Goal: Check status: Check status

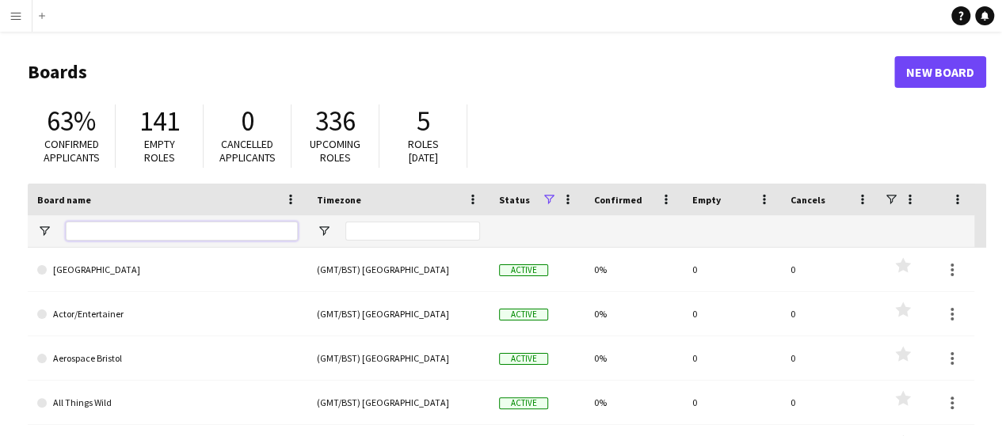
click at [174, 225] on input "Board name Filter Input" at bounding box center [182, 231] width 232 height 19
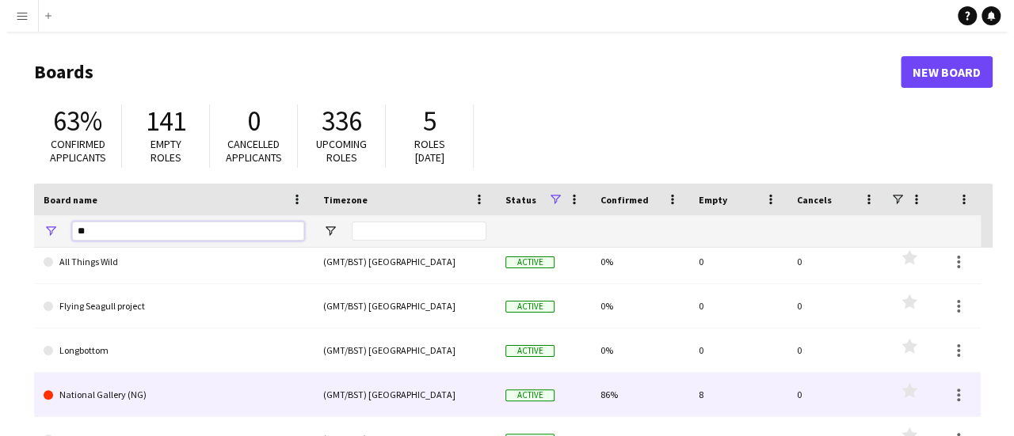
scroll to position [10, 0]
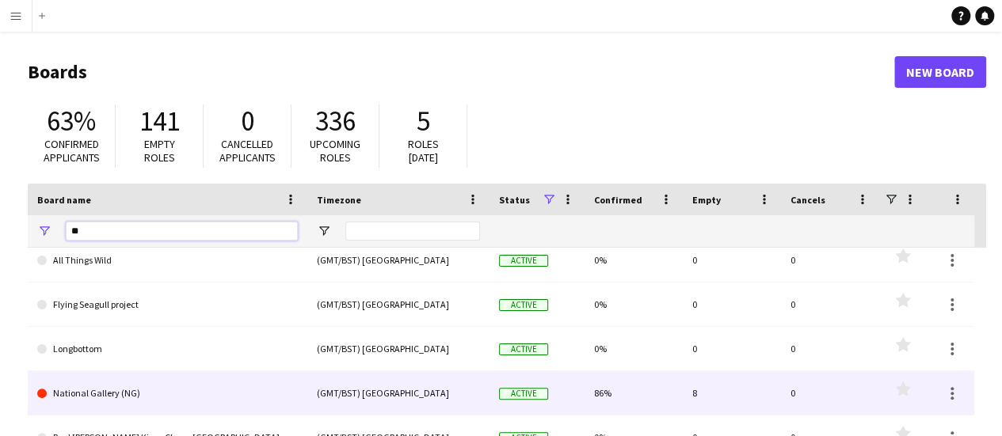
type input "**"
click at [212, 387] on link "National Gallery (NG)" at bounding box center [167, 393] width 261 height 44
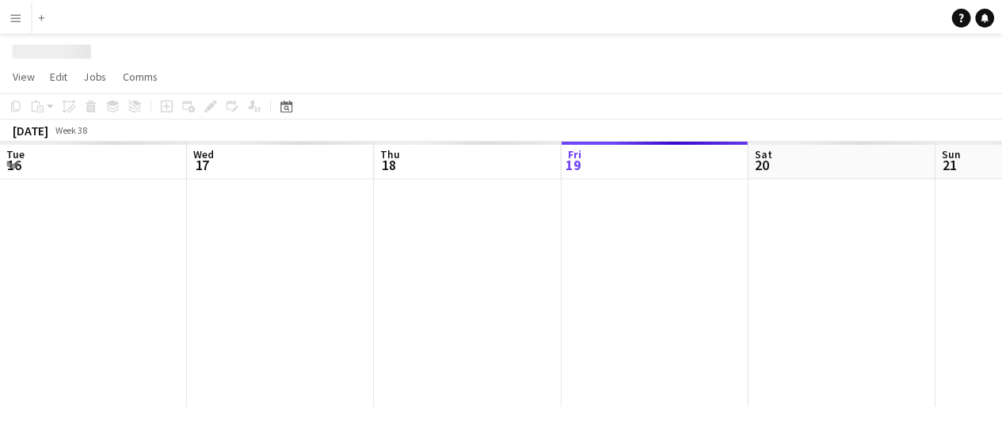
scroll to position [0, 379]
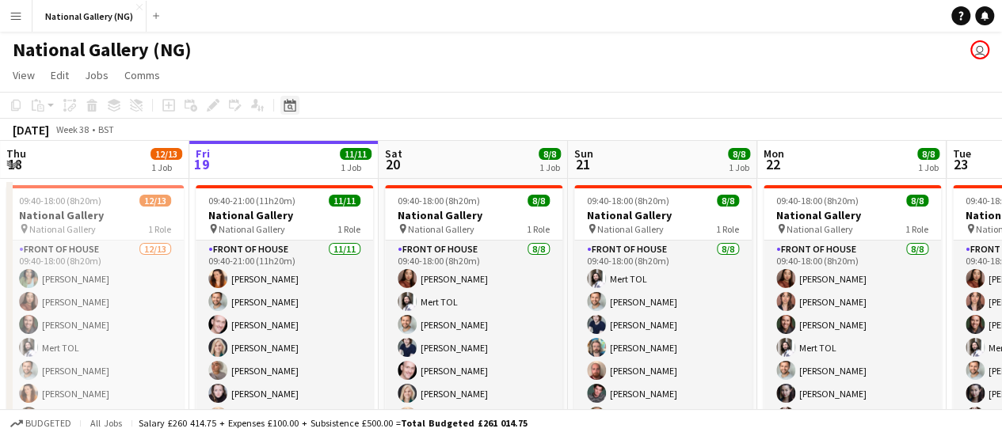
click at [285, 104] on icon at bounding box center [290, 105] width 12 height 13
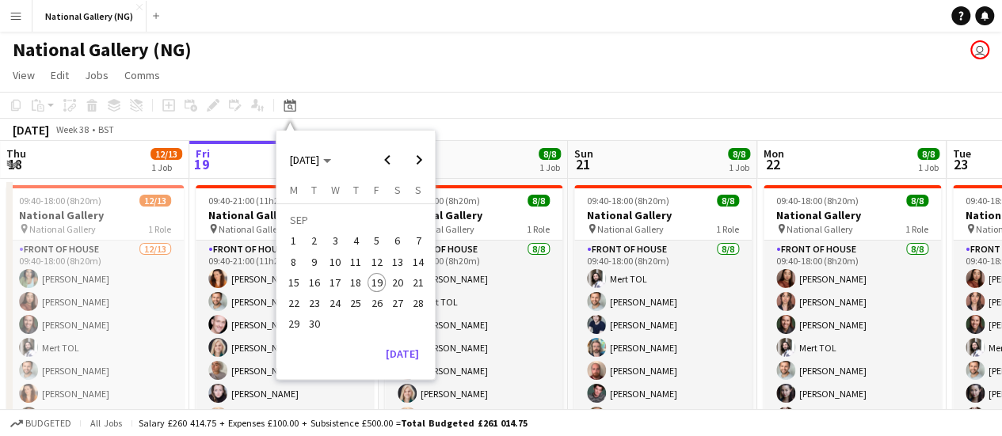
click at [298, 257] on span "8" at bounding box center [293, 262] width 19 height 19
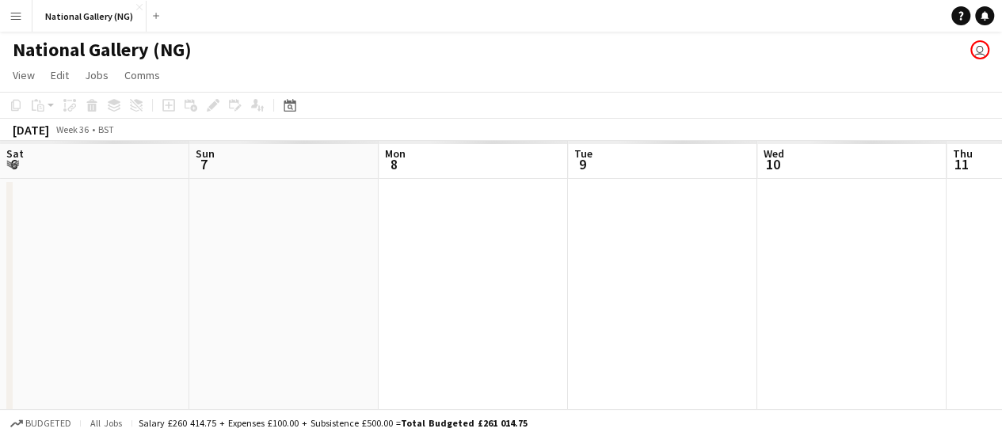
scroll to position [0, 545]
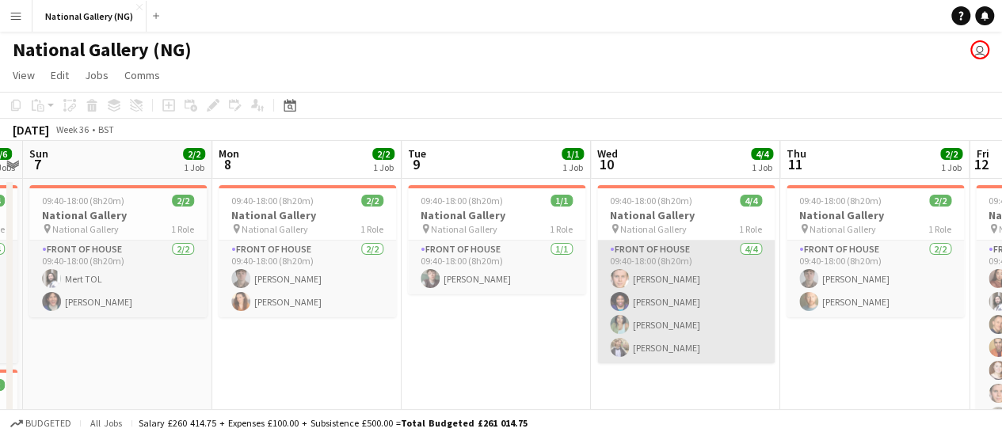
click at [662, 307] on app-card-role "Front of House [DATE] 09:40-18:00 (8h20m) [PERSON_NAME] [PERSON_NAME] [PERSON_N…" at bounding box center [685, 302] width 177 height 123
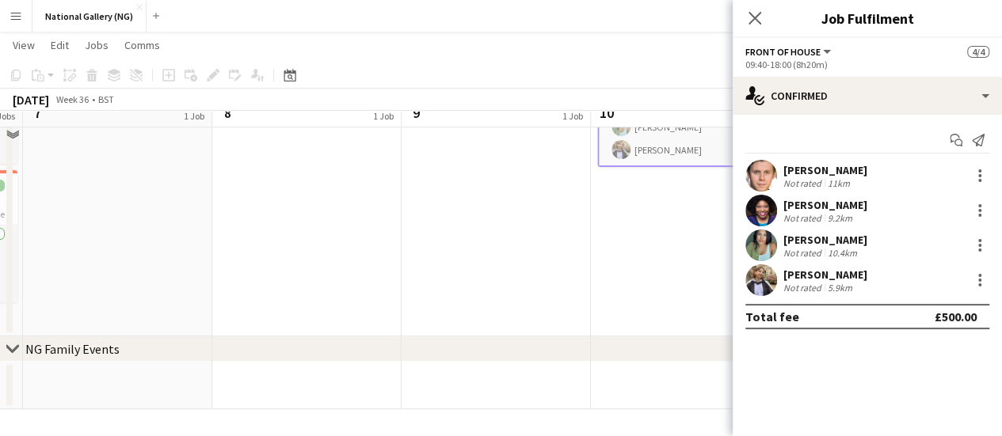
scroll to position [40, 0]
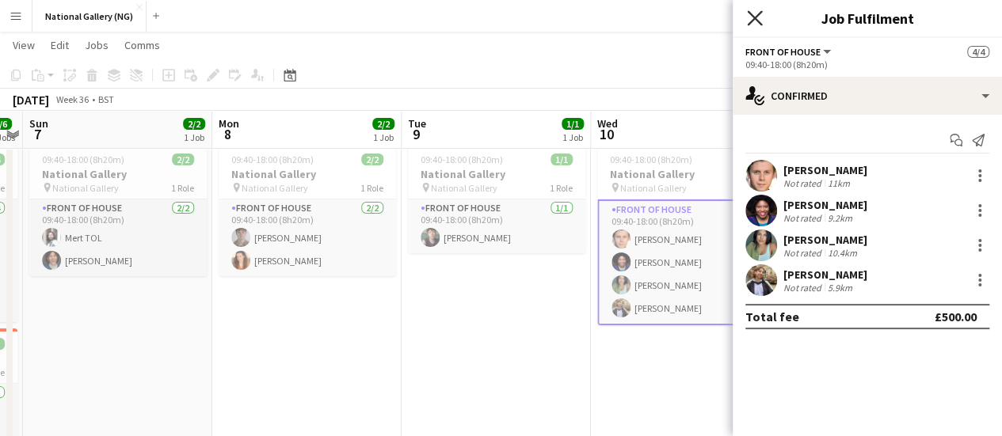
click at [756, 13] on icon "Close pop-in" at bounding box center [754, 17] width 15 height 15
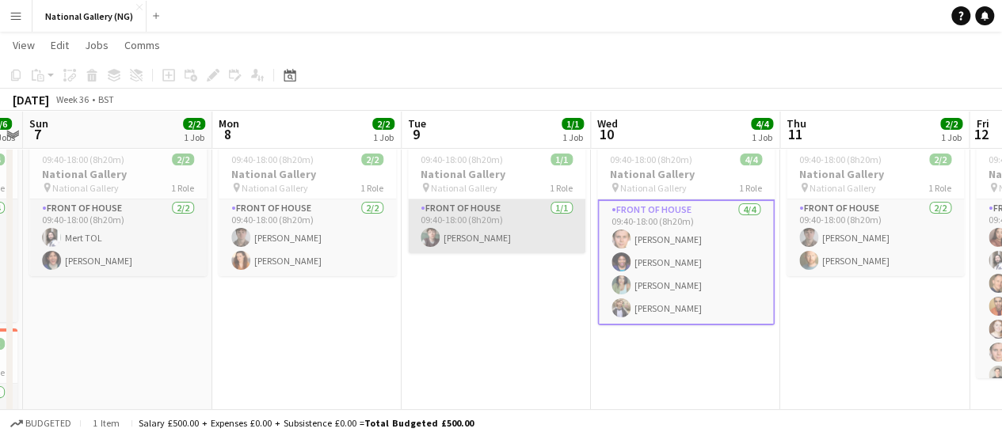
click at [478, 224] on app-card-role "Front of House [DATE] 09:40-18:00 (8h20m) [PERSON_NAME]" at bounding box center [496, 227] width 177 height 54
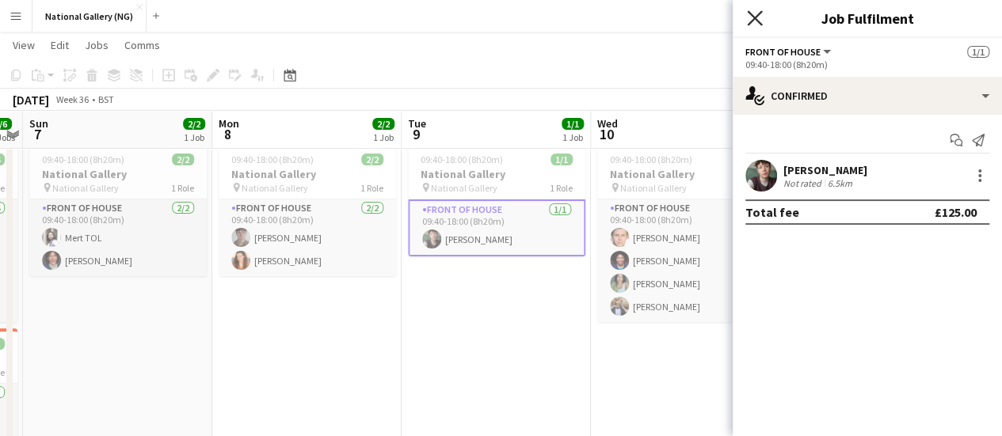
click at [757, 16] on icon at bounding box center [754, 17] width 15 height 15
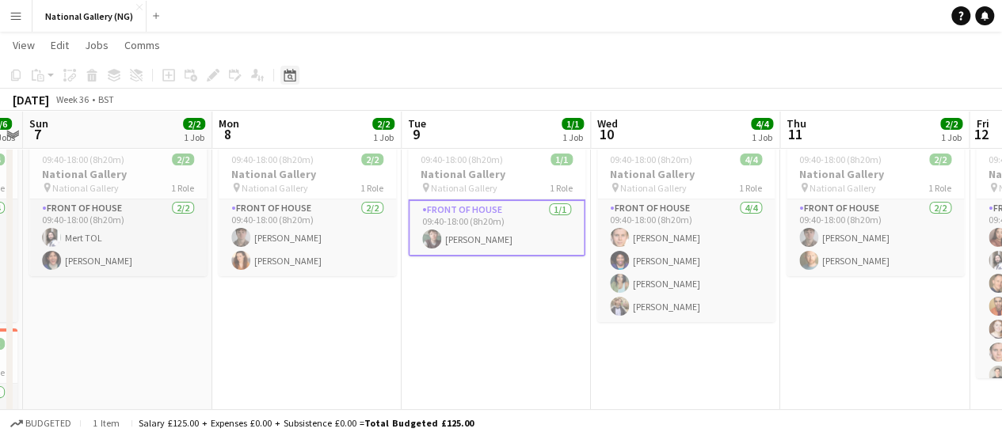
click at [286, 74] on icon "Date picker" at bounding box center [290, 75] width 13 height 13
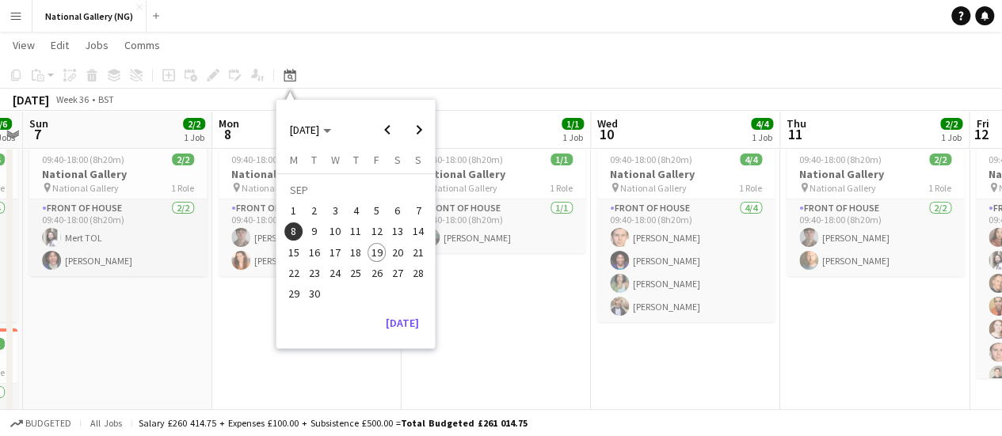
click at [376, 229] on span "12" at bounding box center [376, 232] width 19 height 19
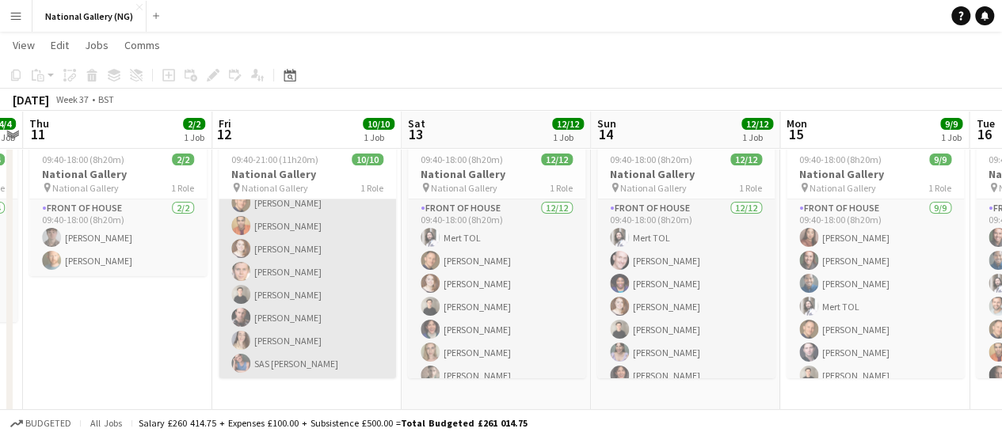
scroll to position [0, 0]
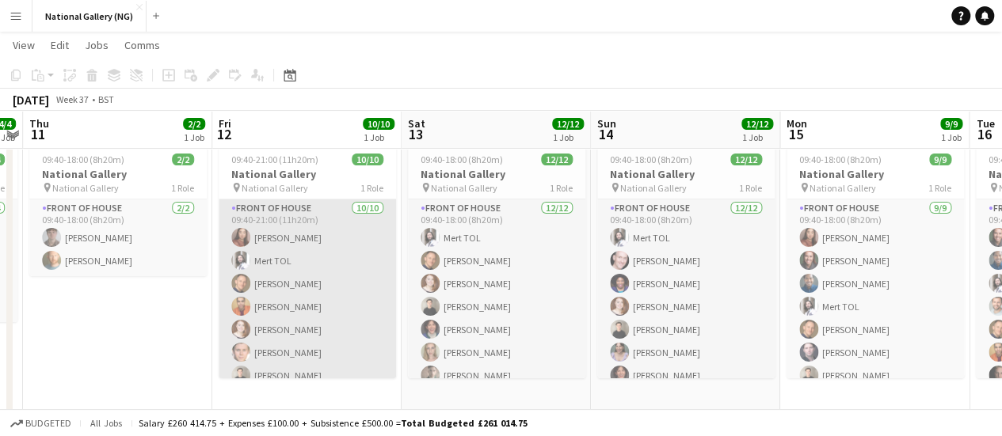
click at [345, 264] on app-card-role "Front of House [DATE] 09:40-21:00 (11h20m) [PERSON_NAME] TOL [PERSON_NAME] [PER…" at bounding box center [307, 330] width 177 height 261
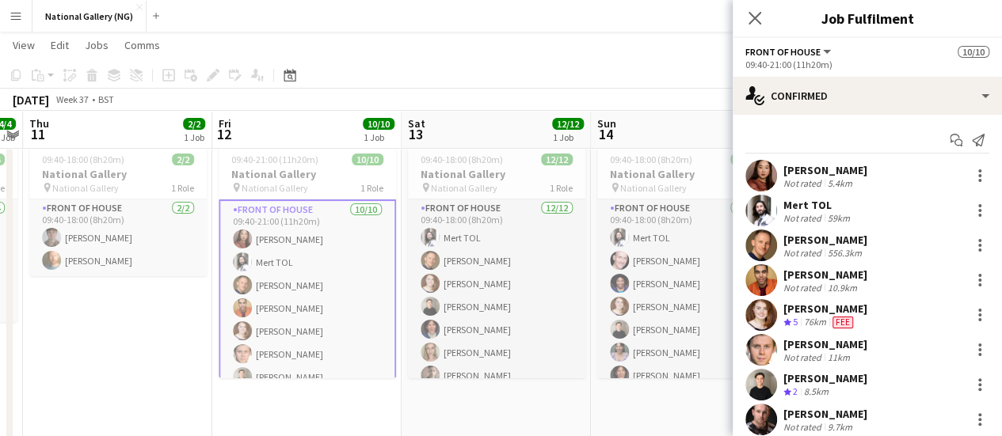
click at [851, 173] on div "[PERSON_NAME]" at bounding box center [825, 170] width 84 height 14
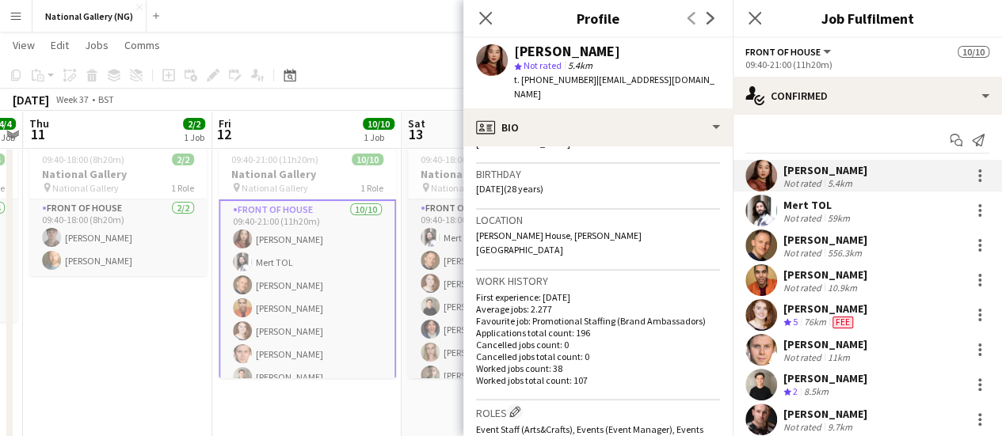
scroll to position [396, 0]
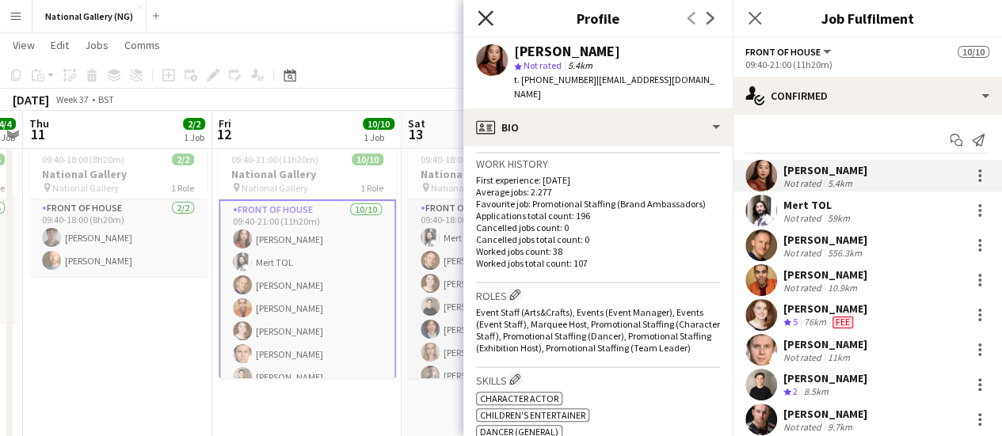
click at [491, 13] on icon at bounding box center [485, 17] width 15 height 15
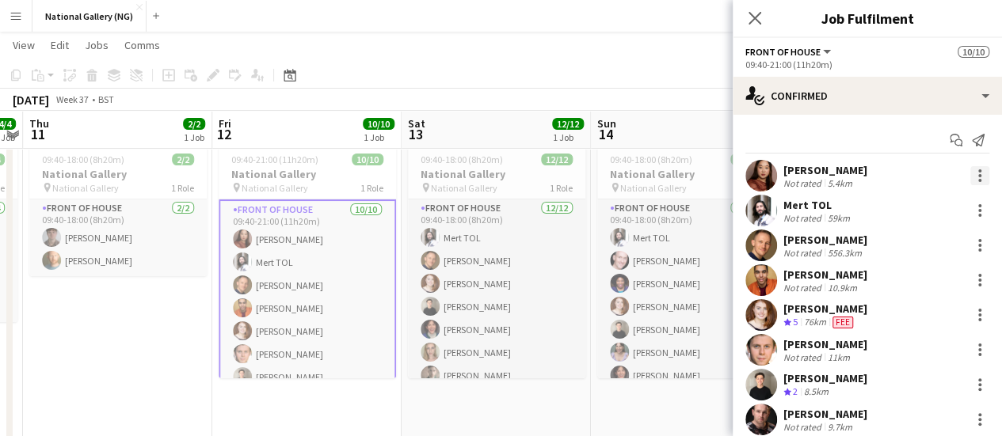
click at [978, 175] on div at bounding box center [979, 175] width 3 height 3
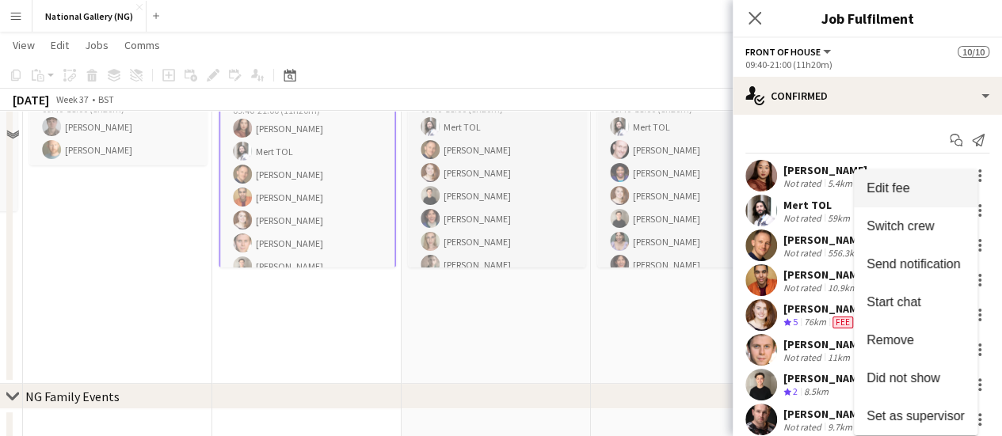
scroll to position [198, 0]
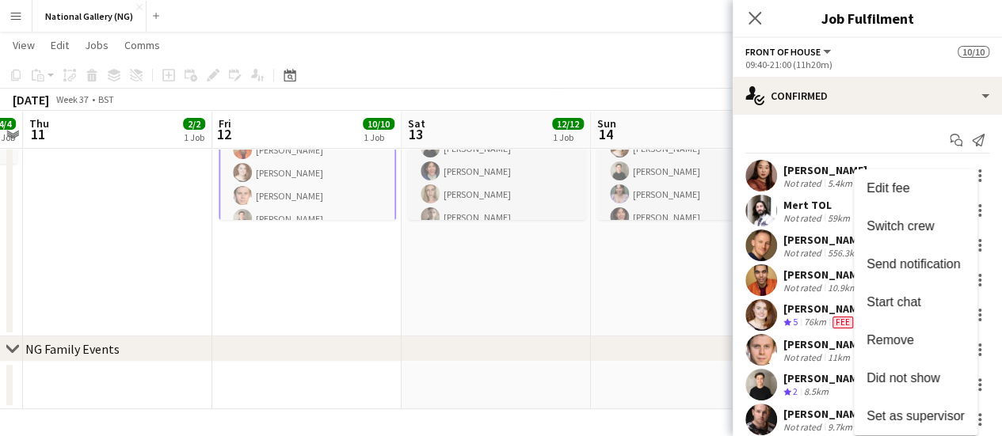
click at [651, 240] on div at bounding box center [501, 218] width 1002 height 436
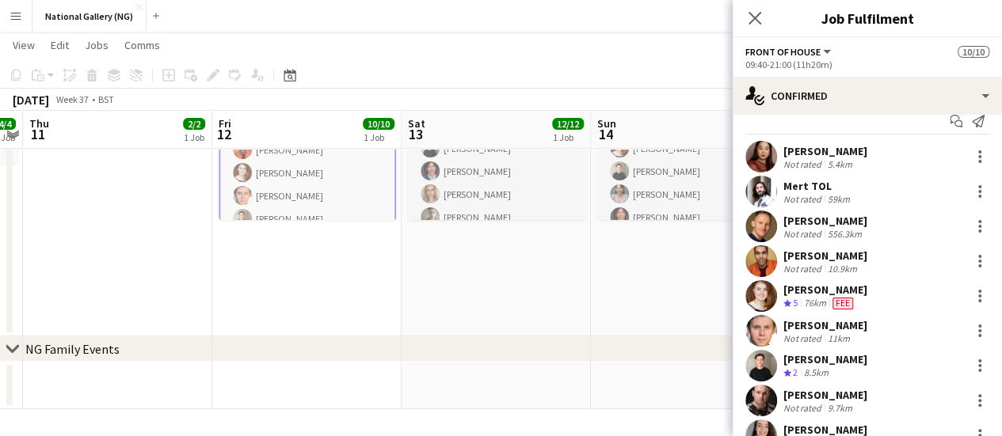
scroll to position [0, 0]
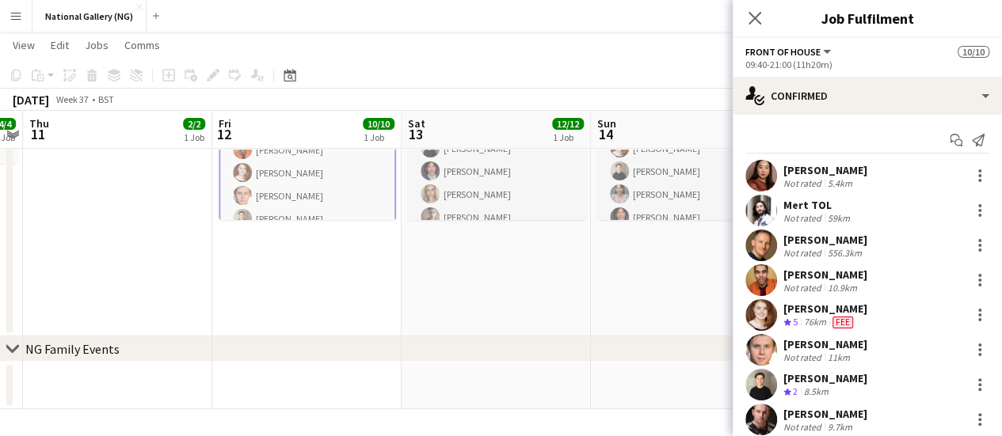
click at [844, 319] on span "Fee" at bounding box center [842, 323] width 21 height 12
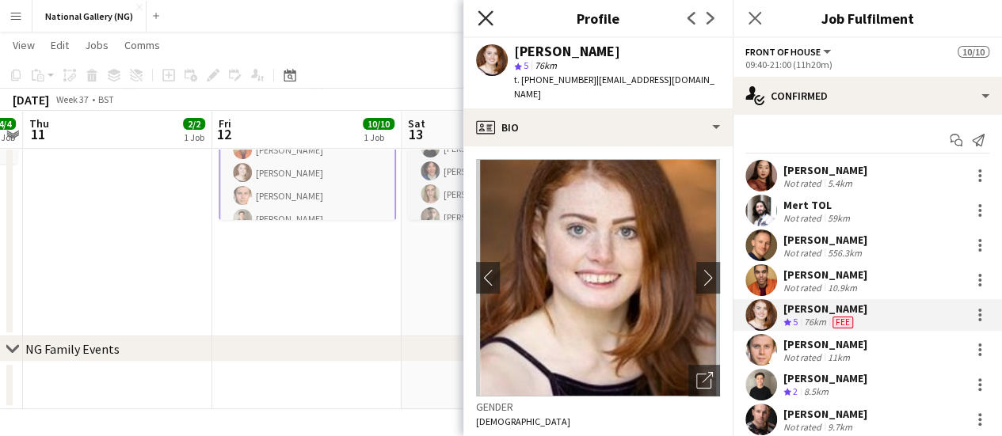
click at [481, 16] on icon "Close pop-in" at bounding box center [485, 17] width 15 height 15
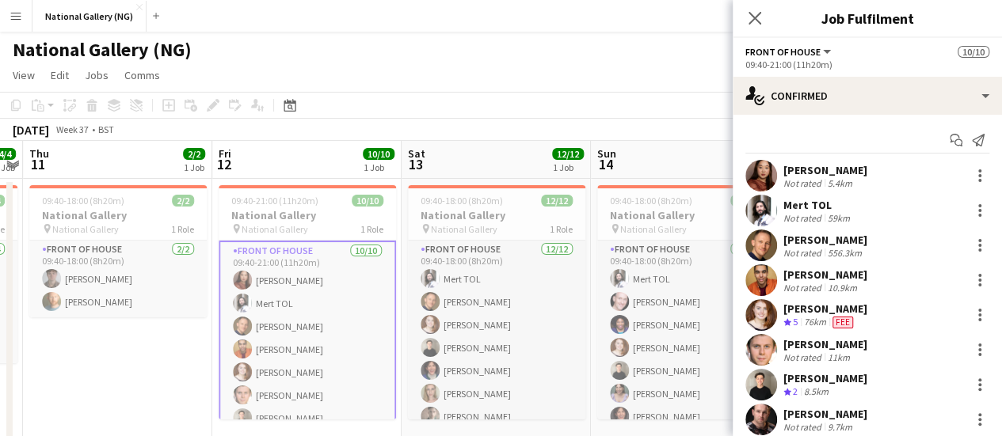
click at [438, 77] on app-page-menu "View Day view expanded Day view collapsed Month view Date picker Jump to [DATE]…" at bounding box center [501, 77] width 1002 height 30
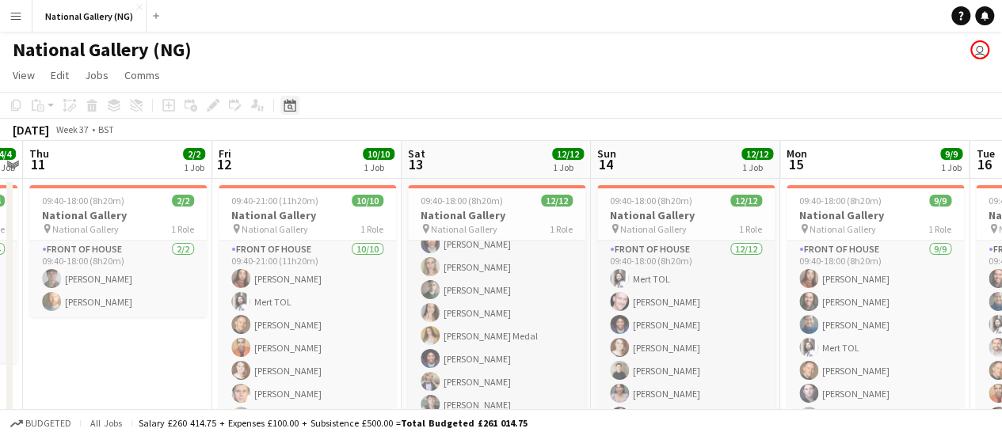
click at [288, 102] on icon at bounding box center [290, 105] width 12 height 13
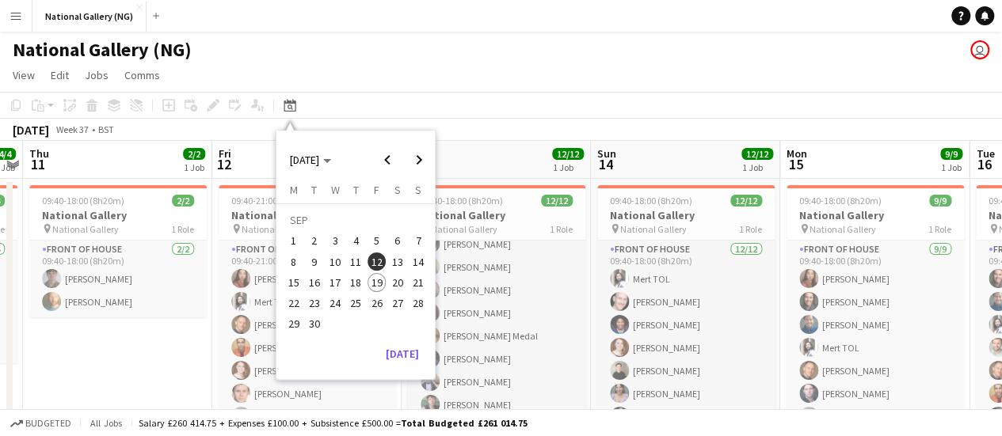
click at [354, 238] on span "4" at bounding box center [355, 241] width 19 height 19
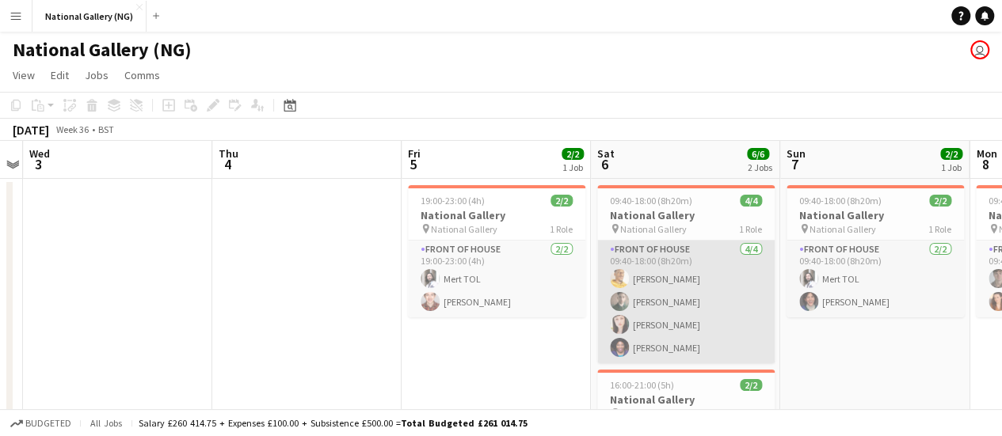
click at [710, 325] on app-card-role "Front of House [DATE] 09:40-18:00 (8h20m) [PERSON_NAME] [PERSON_NAME] [PERSON_N…" at bounding box center [685, 302] width 177 height 123
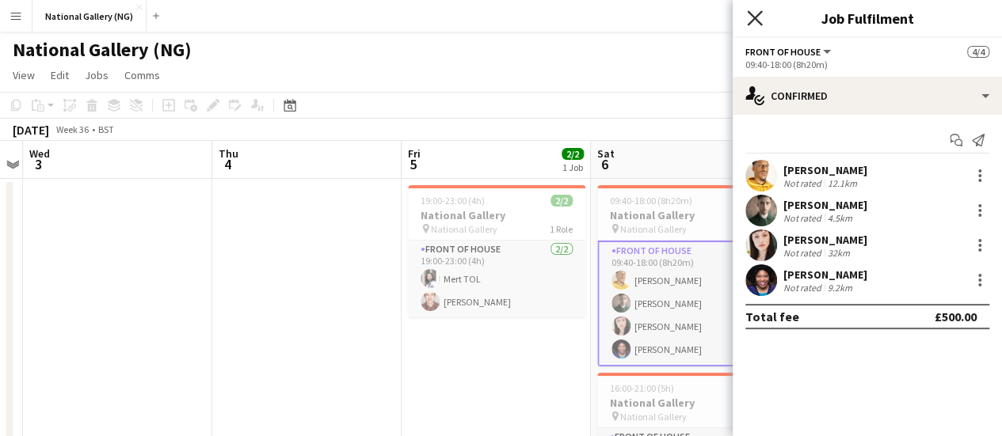
click at [758, 18] on icon "Close pop-in" at bounding box center [754, 17] width 15 height 15
